Goal: Browse casually

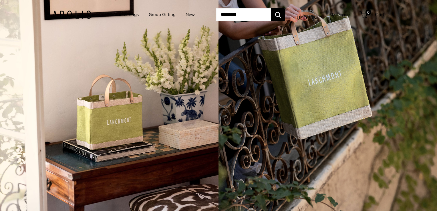
click at [181, 142] on div "4 / 7" at bounding box center [109, 105] width 219 height 211
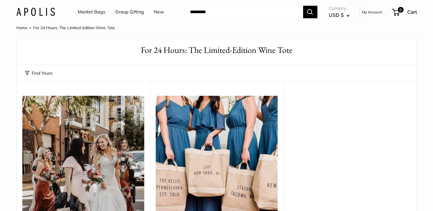
click at [23, 28] on link "Home" at bounding box center [21, 27] width 11 height 5
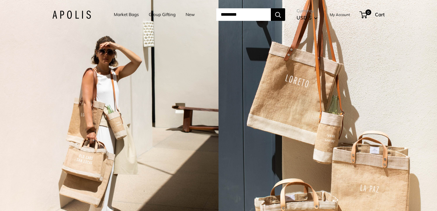
click at [100, 81] on div "2 / 7" at bounding box center [109, 105] width 219 height 211
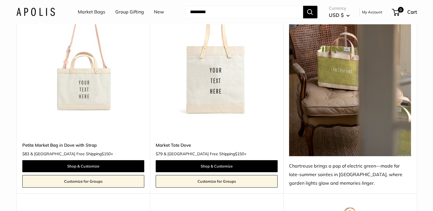
scroll to position [315, 0]
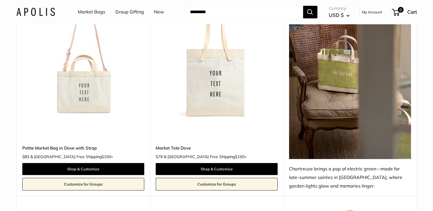
click at [0, 0] on img at bounding box center [0, 0] width 0 height 0
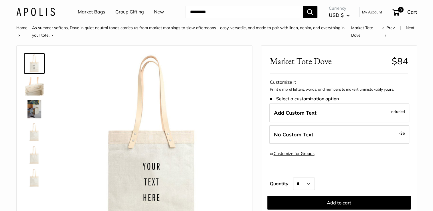
click at [31, 13] on img at bounding box center [35, 12] width 39 height 8
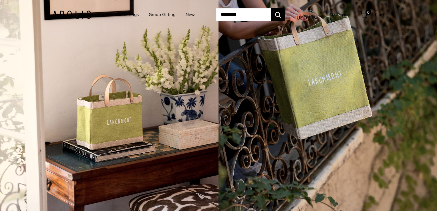
click at [124, 12] on link "Market Bags" at bounding box center [126, 15] width 25 height 8
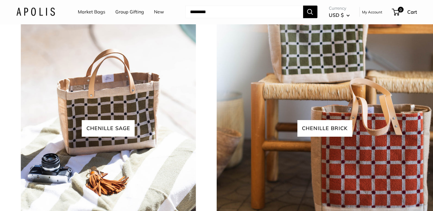
scroll to position [1259, 0]
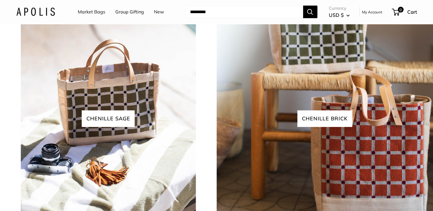
click at [113, 127] on img at bounding box center [108, 118] width 219 height 219
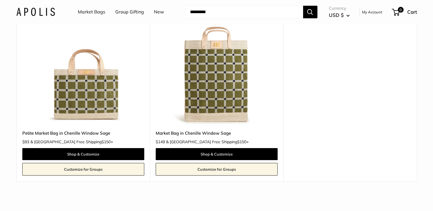
scroll to position [114, 0]
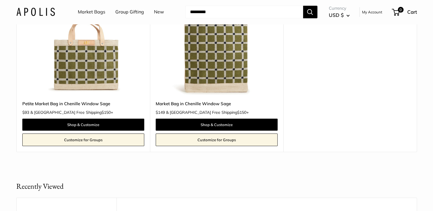
click at [0, 0] on img at bounding box center [0, 0] width 0 height 0
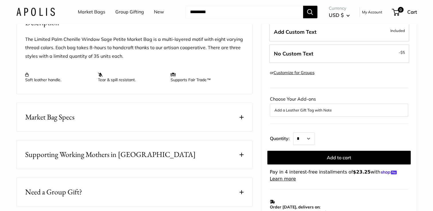
scroll to position [229, 0]
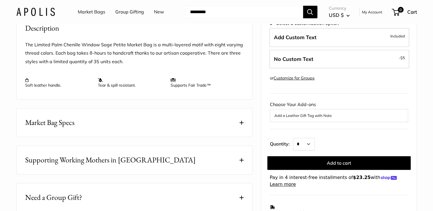
click at [147, 166] on span "Supporting Working Mothers in [GEOGRAPHIC_DATA]" at bounding box center [110, 159] width 170 height 11
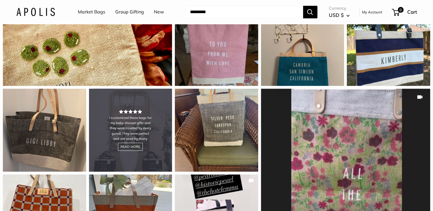
scroll to position [658, 0]
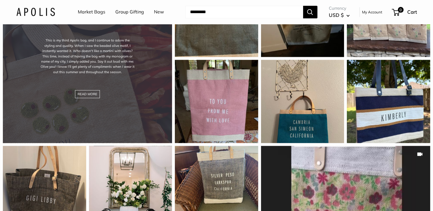
click at [133, 114] on div "This is my third Apolis bag, and I continue to adore the styling and quality. W…" at bounding box center [87, 58] width 169 height 169
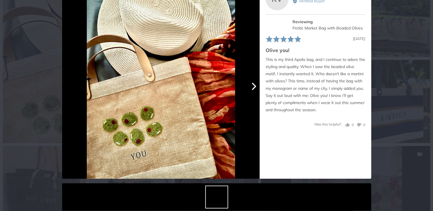
scroll to position [41, 0]
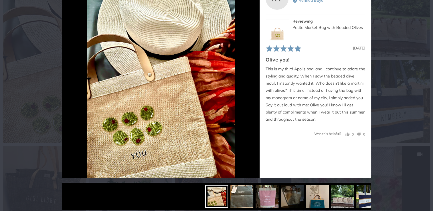
click at [17, 102] on div "User-Uploaded Media Gallery Your browser doesn't support HTML5 videos. Your bro…" at bounding box center [216, 105] width 433 height 211
